Goal: Task Accomplishment & Management: Manage account settings

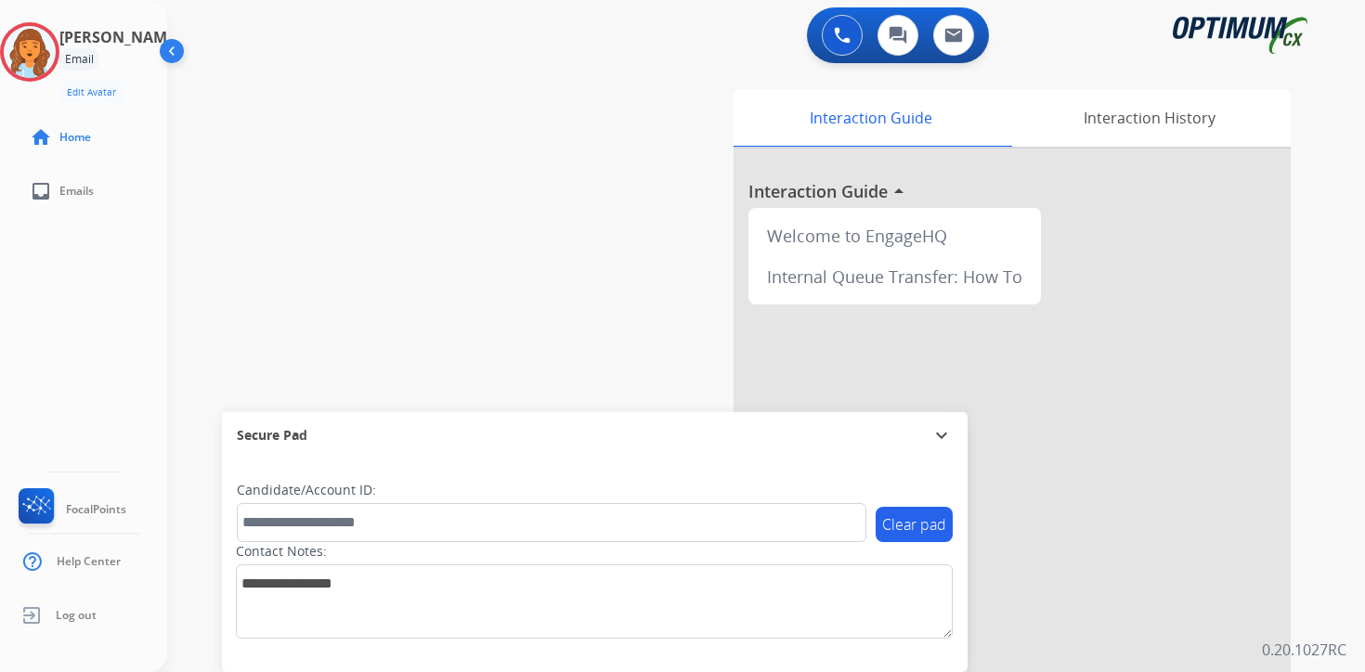
click at [1309, 642] on p "0.20.1027RC" at bounding box center [1304, 650] width 85 height 22
click at [38, 38] on img at bounding box center [30, 52] width 52 height 52
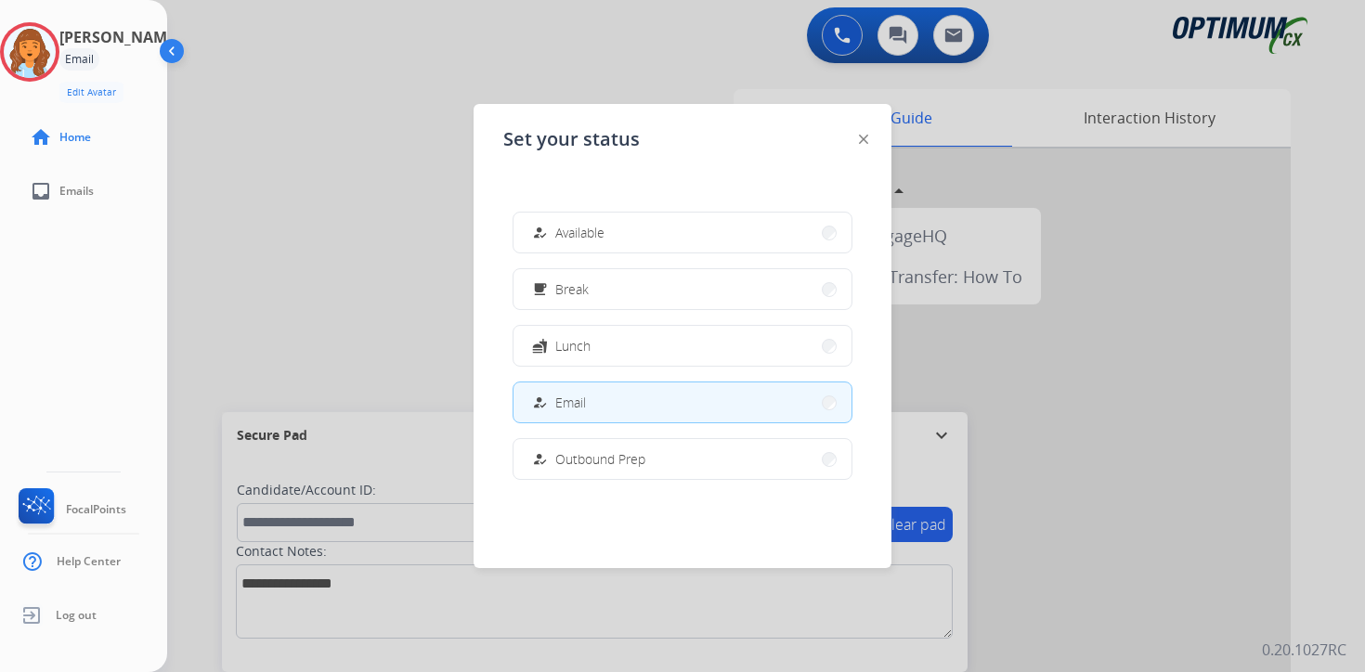
click at [650, 293] on button "free_breakfast Break" at bounding box center [683, 289] width 338 height 40
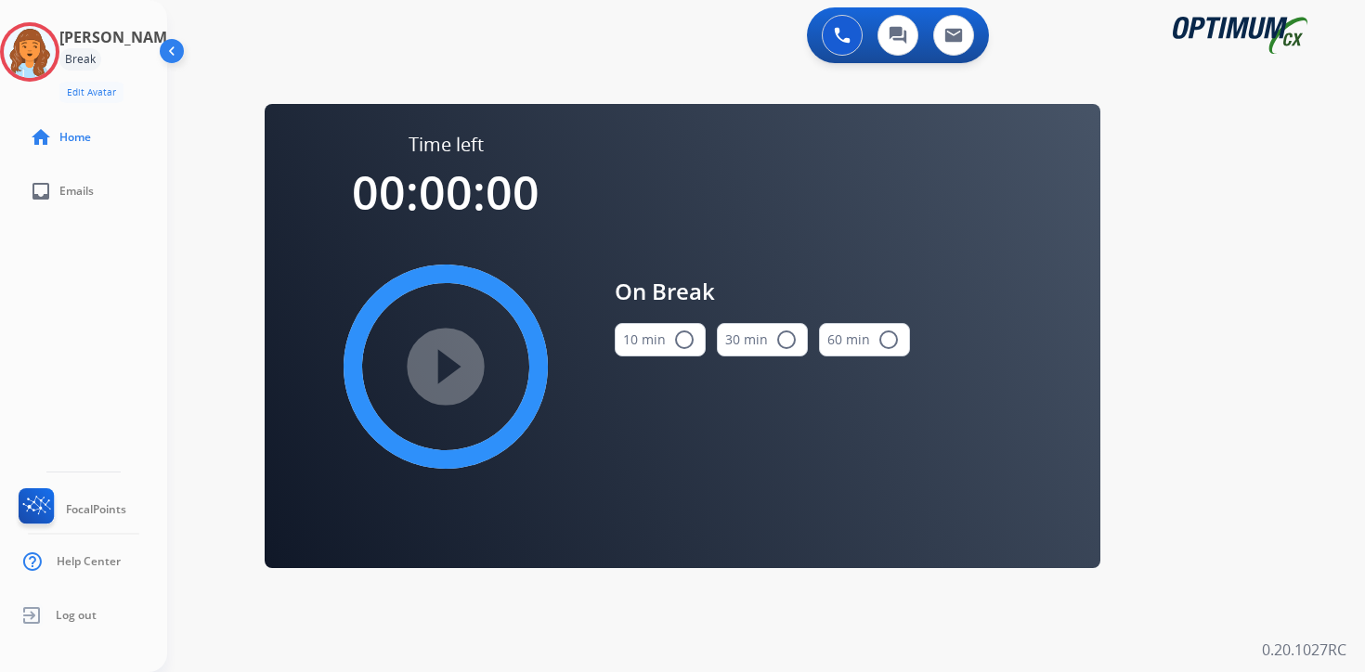
click at [1321, 255] on div "0 Voice Interactions 0 Chat Interactions 0 Email Interactions swap_horiz Break …" at bounding box center [766, 336] width 1198 height 672
click at [51, 46] on img at bounding box center [30, 52] width 52 height 52
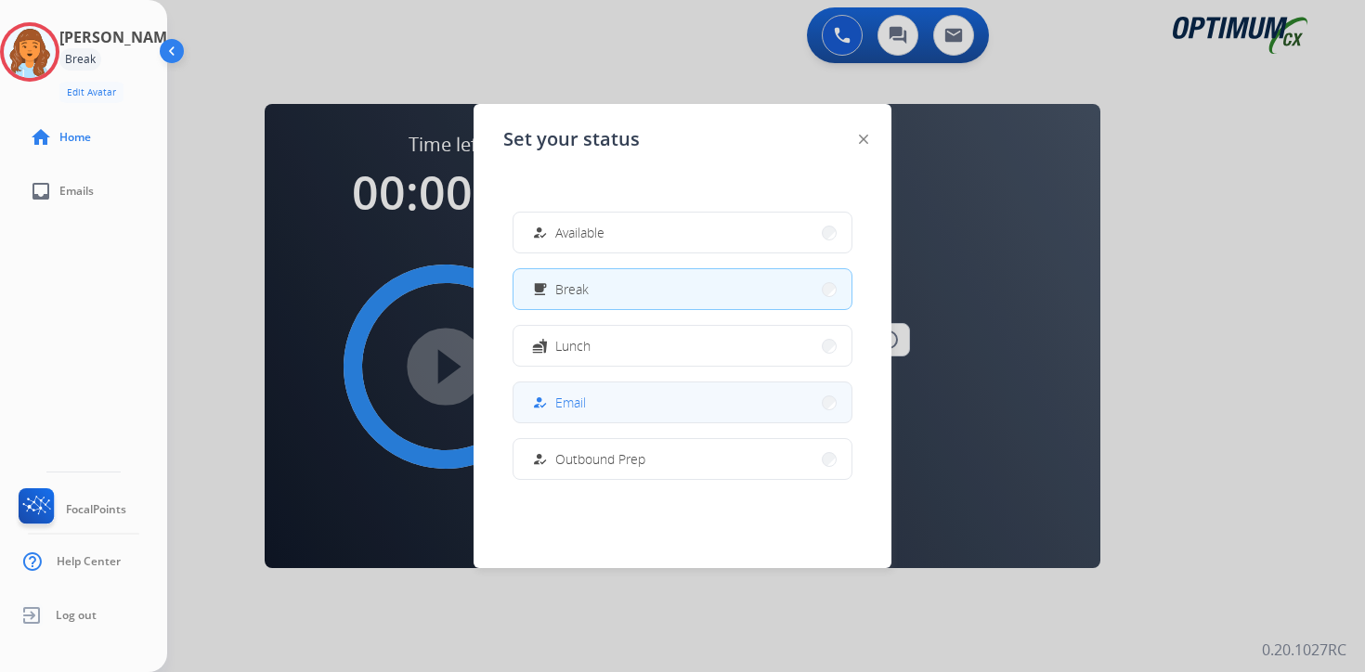
click at [576, 410] on span "Email" at bounding box center [570, 403] width 31 height 20
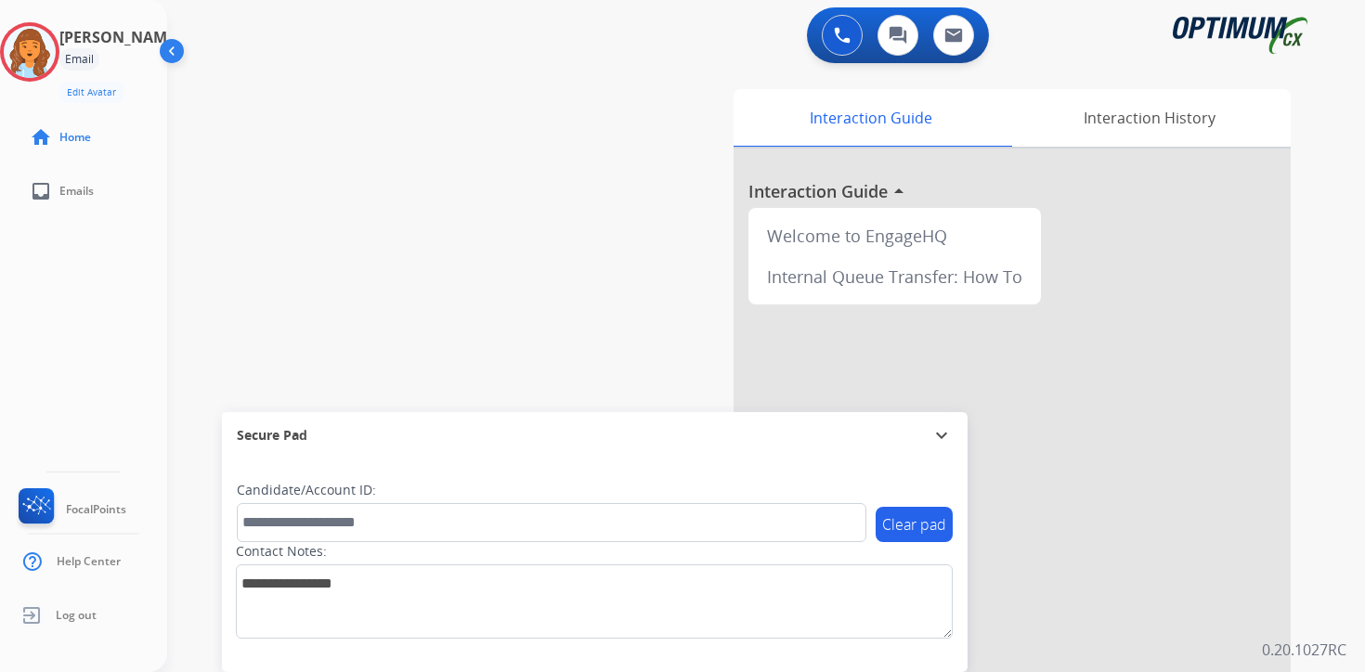
click at [1340, 632] on div "0 Voice Interactions 0 Chat Interactions 0 Email Interactions swap_horiz Break …" at bounding box center [766, 336] width 1198 height 672
click at [41, 55] on img at bounding box center [30, 52] width 52 height 52
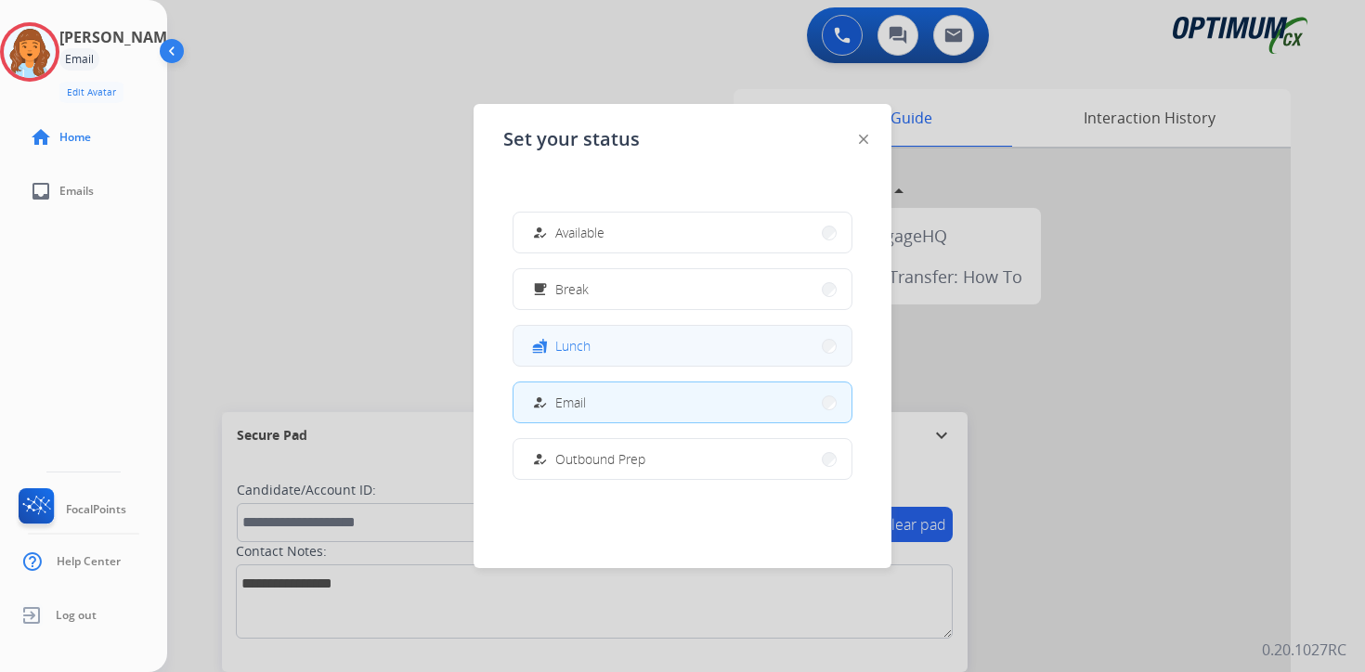
click at [598, 345] on button "fastfood Lunch" at bounding box center [683, 346] width 338 height 40
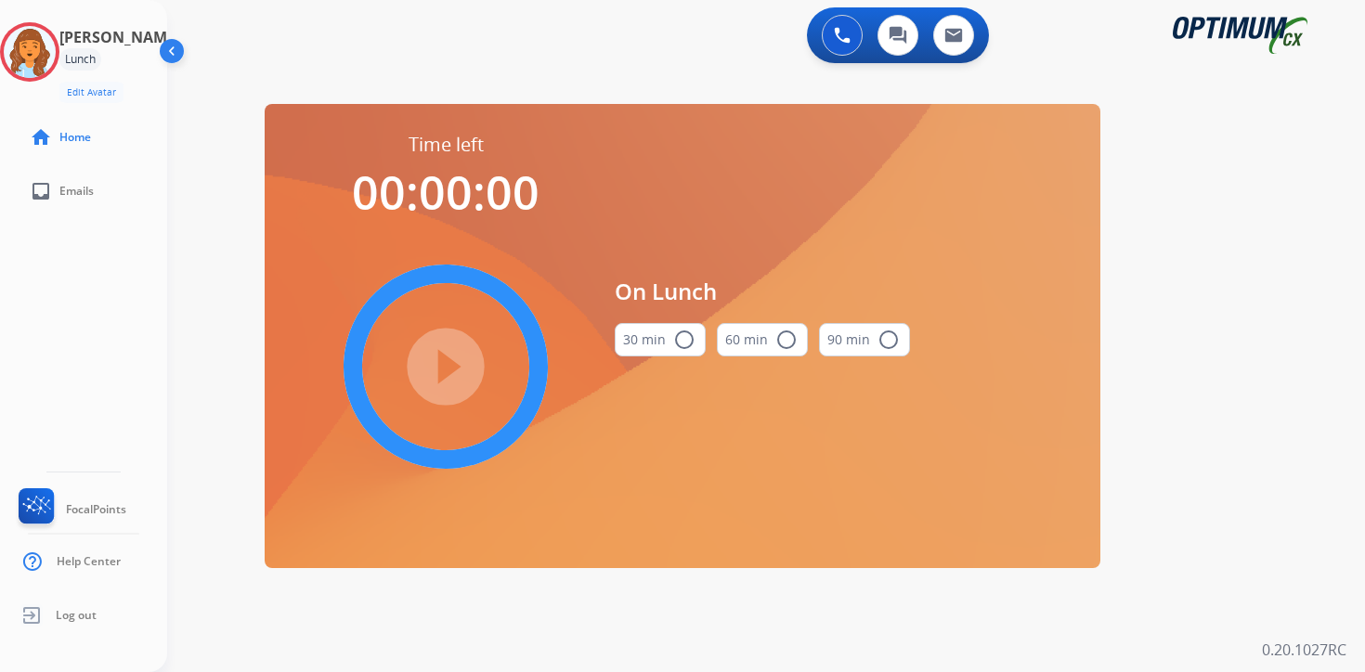
click at [1294, 378] on div "0 Voice Interactions 0 Chat Interactions 0 Email Interactions swap_horiz Break …" at bounding box center [766, 336] width 1198 height 672
click at [34, 56] on img at bounding box center [30, 52] width 52 height 52
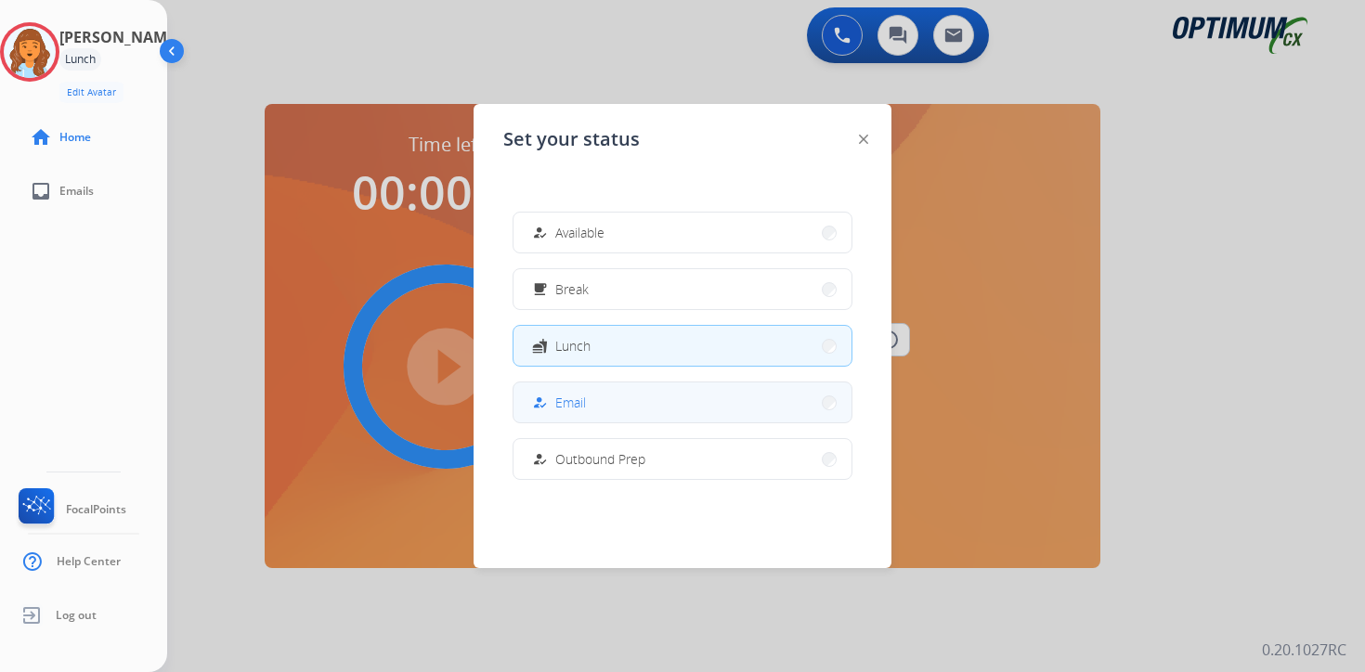
click at [570, 398] on span "Email" at bounding box center [570, 403] width 31 height 20
